Goal: Information Seeking & Learning: Learn about a topic

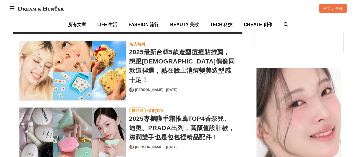
scroll to position [2332, 0]
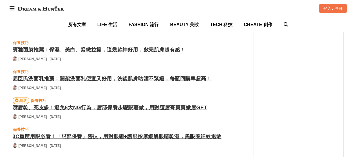
click at [134, 46] on div "寶雅面膜推薦：保濕、美白、緊緻拉提，這幾款神好用，敷完肌膚超有感！" at bounding box center [127, 50] width 229 height 8
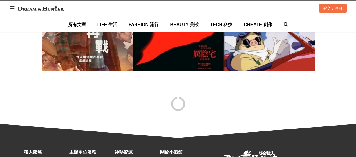
scroll to position [2089, 0]
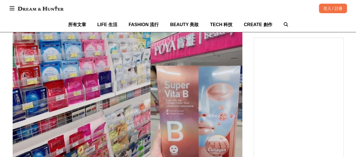
scroll to position [100, 0]
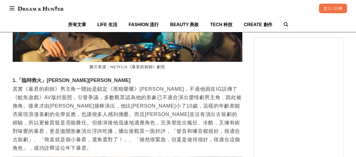
scroll to position [4395, 0]
